Goal: Unclear: Browse casually

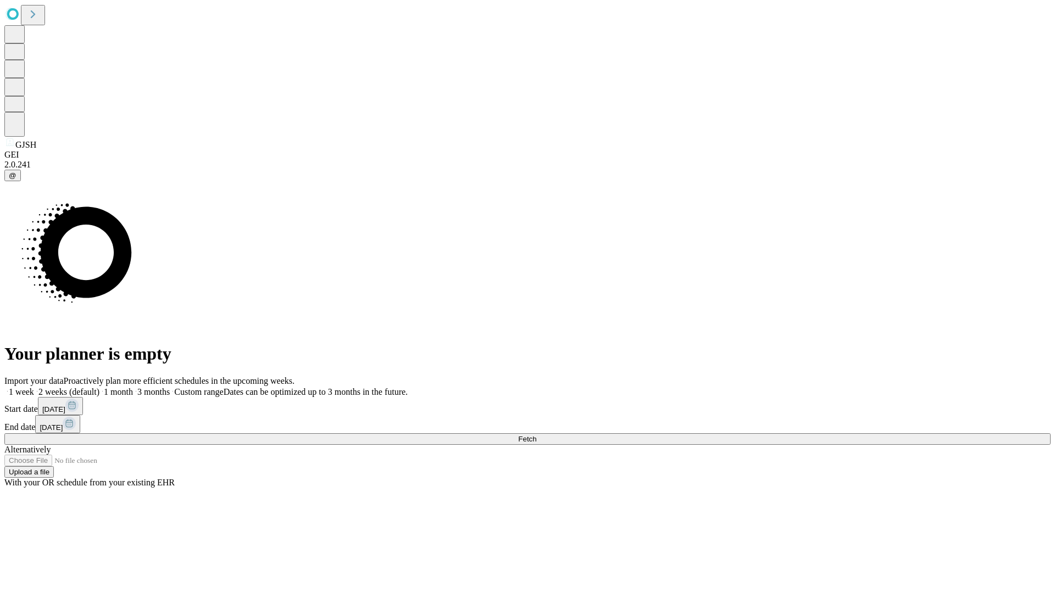
click at [536, 435] on span "Fetch" at bounding box center [527, 439] width 18 height 8
